Goal: Complete application form

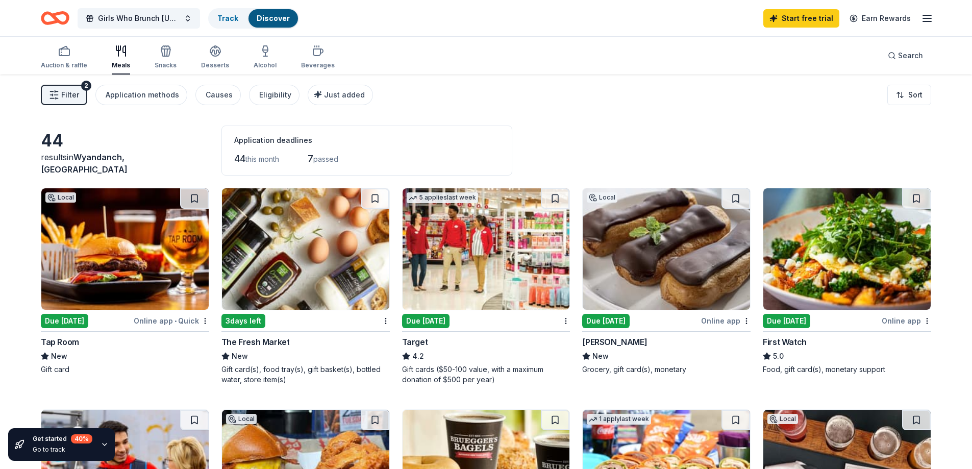
scroll to position [357, 0]
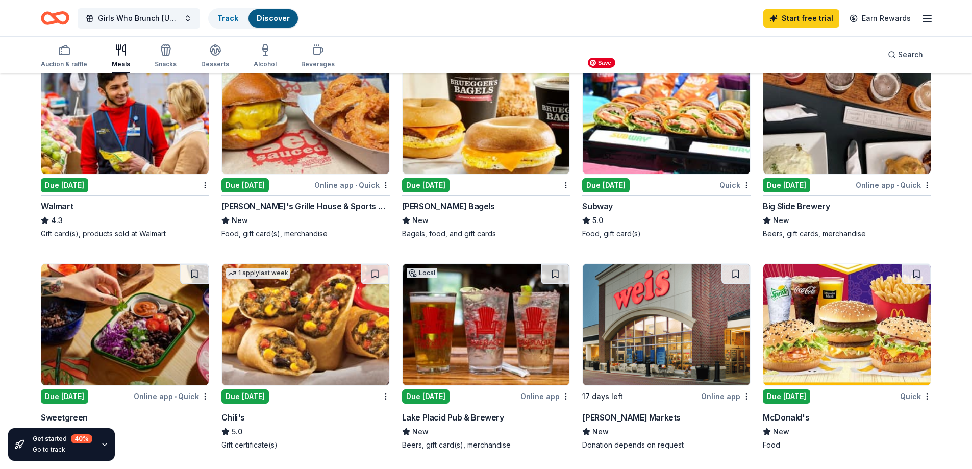
click at [610, 144] on img at bounding box center [666, 113] width 167 height 121
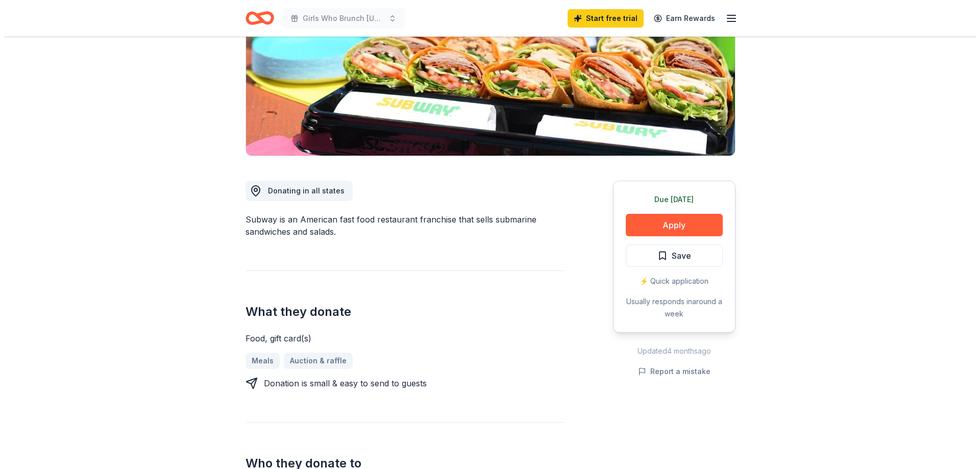
scroll to position [153, 0]
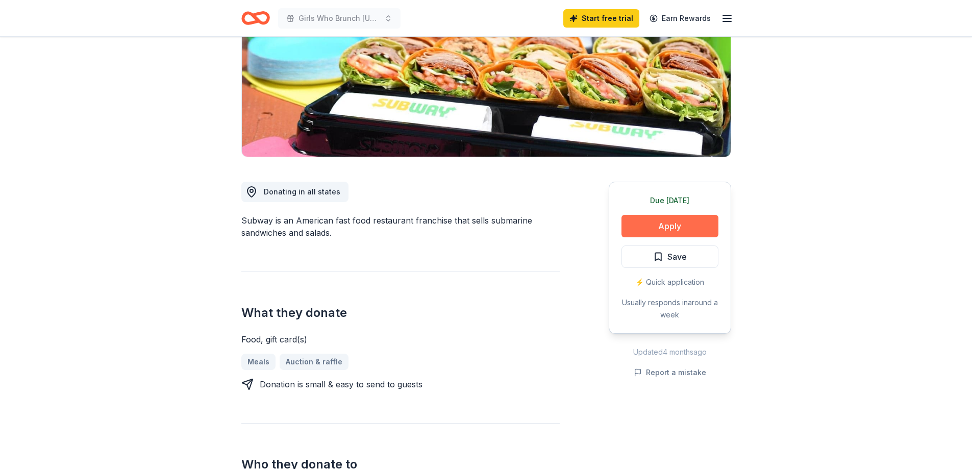
click at [703, 232] on button "Apply" at bounding box center [670, 226] width 97 height 22
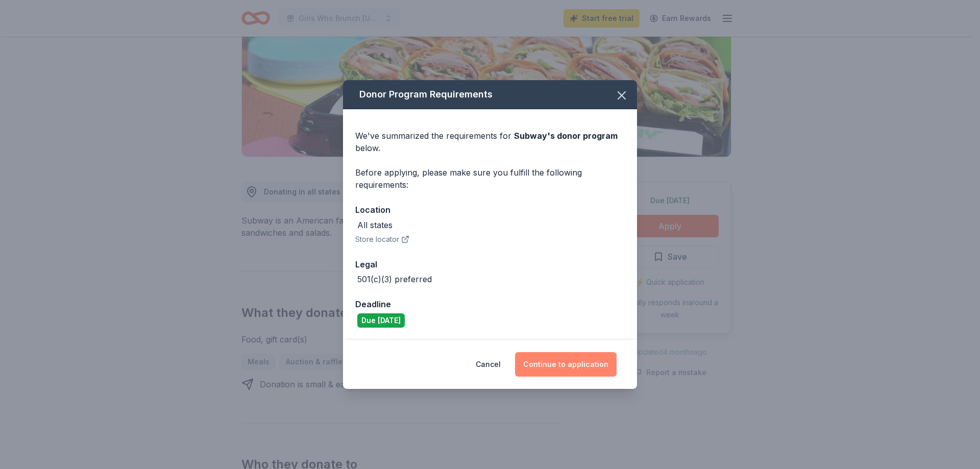
click at [573, 368] on button "Continue to application" at bounding box center [566, 364] width 102 height 24
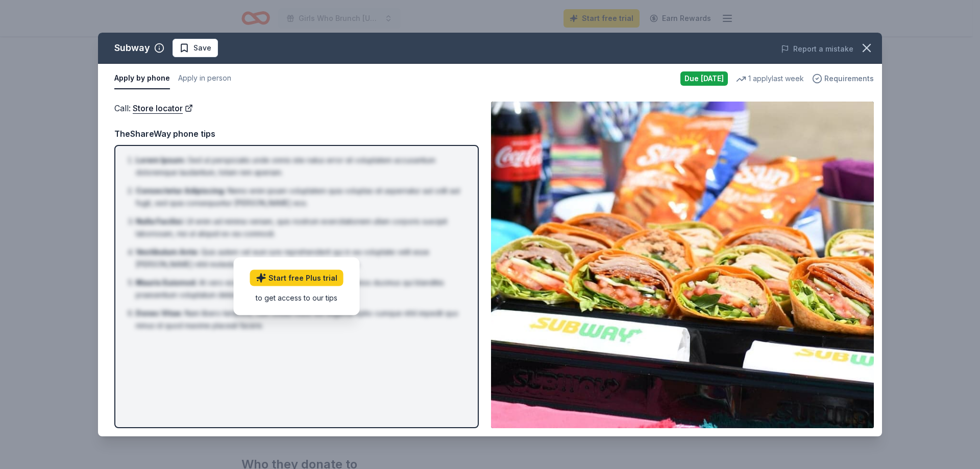
click at [842, 79] on span "Requirements" at bounding box center [849, 78] width 50 height 12
click at [164, 102] on div "Call : Store locator Call : Store locator TheShareWay phone tips Lorem Ipsum : …" at bounding box center [490, 264] width 784 height 343
click at [156, 76] on button "Apply by phone" at bounding box center [142, 78] width 56 height 21
click at [199, 72] on button "Apply in person" at bounding box center [204, 78] width 53 height 21
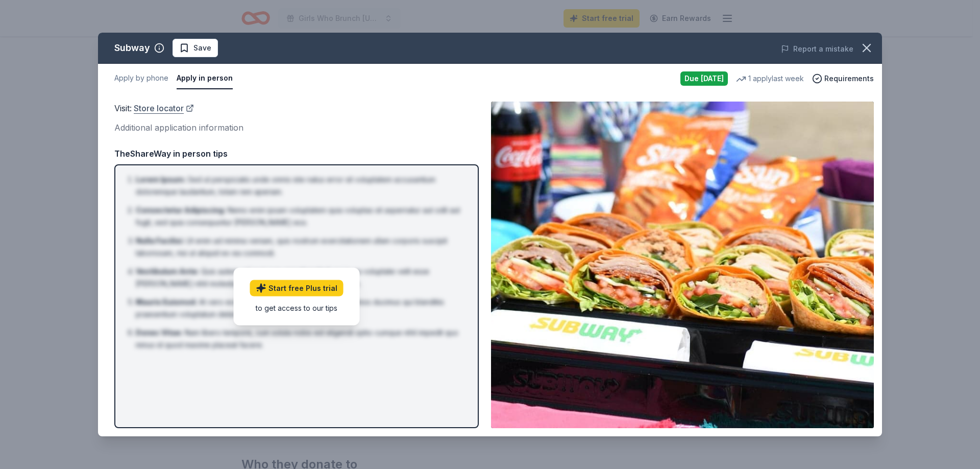
click at [163, 105] on link "Store locator" at bounding box center [164, 108] width 60 height 13
